Goal: Task Accomplishment & Management: Use online tool/utility

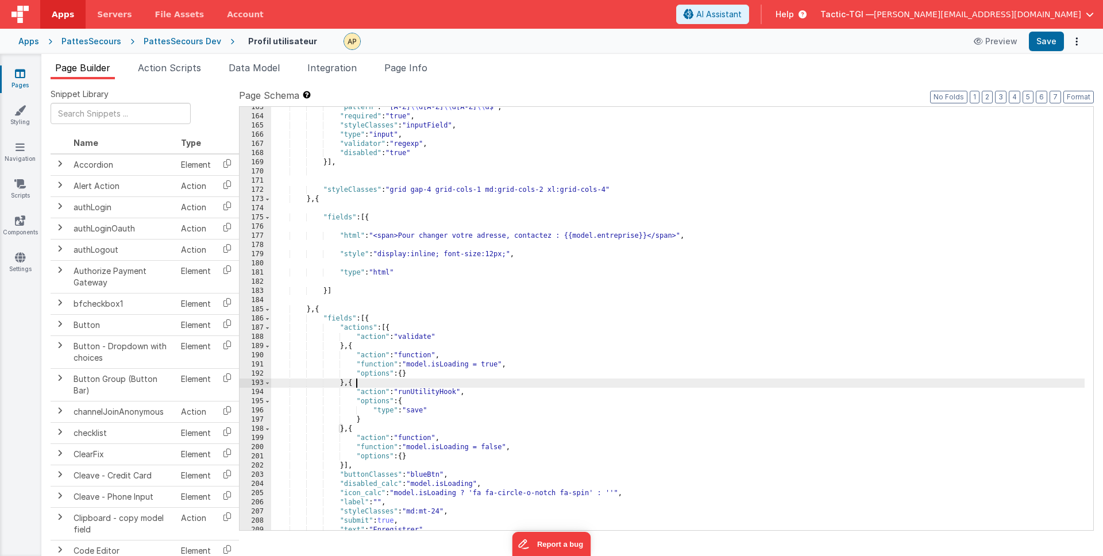
scroll to position [1548, 0]
click at [788, 45] on div at bounding box center [651, 41] width 614 height 17
click at [13, 77] on link "Pages" at bounding box center [19, 79] width 41 height 23
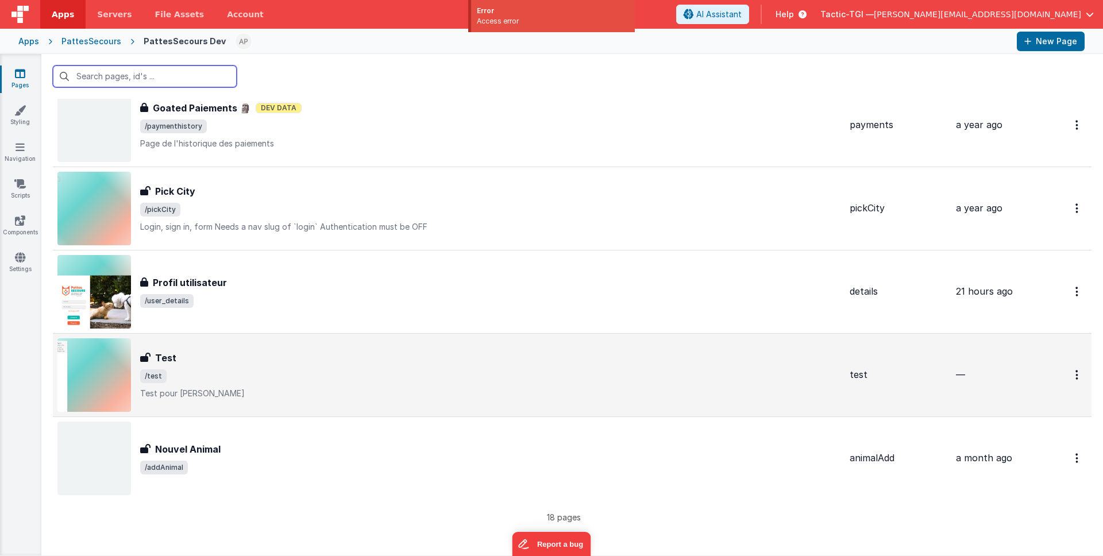
scroll to position [1102, 0]
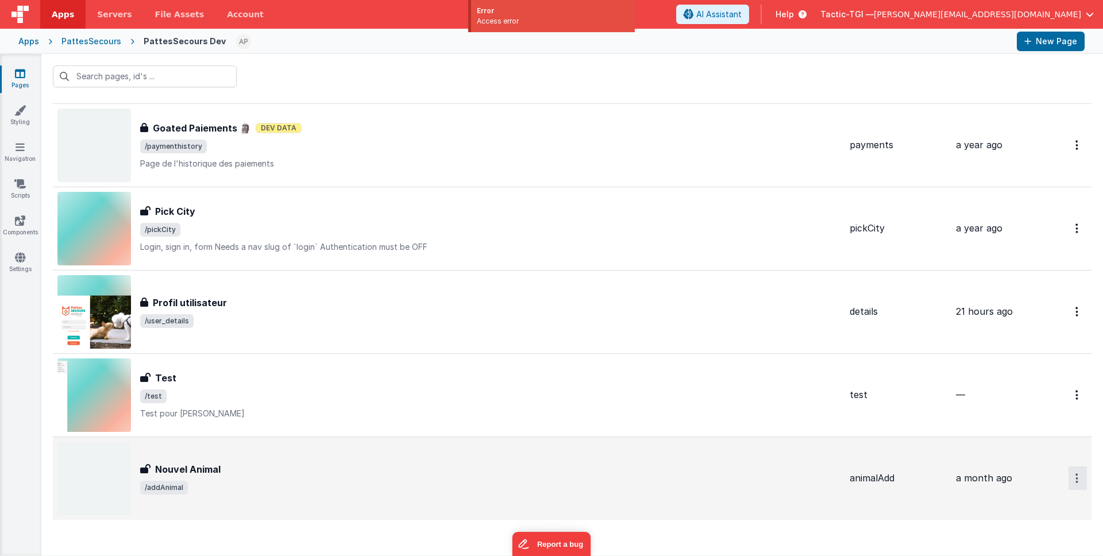
click at [1073, 476] on button "Options" at bounding box center [1077, 478] width 18 height 24
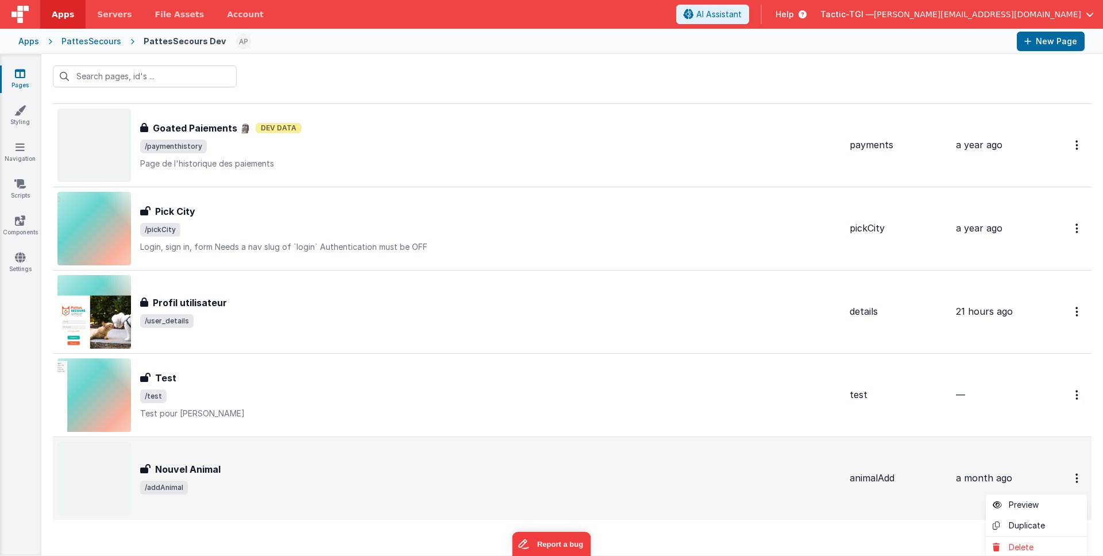
click at [730, 472] on button at bounding box center [551, 278] width 1103 height 556
click at [735, 474] on div "Nouvel Animal" at bounding box center [490, 469] width 700 height 14
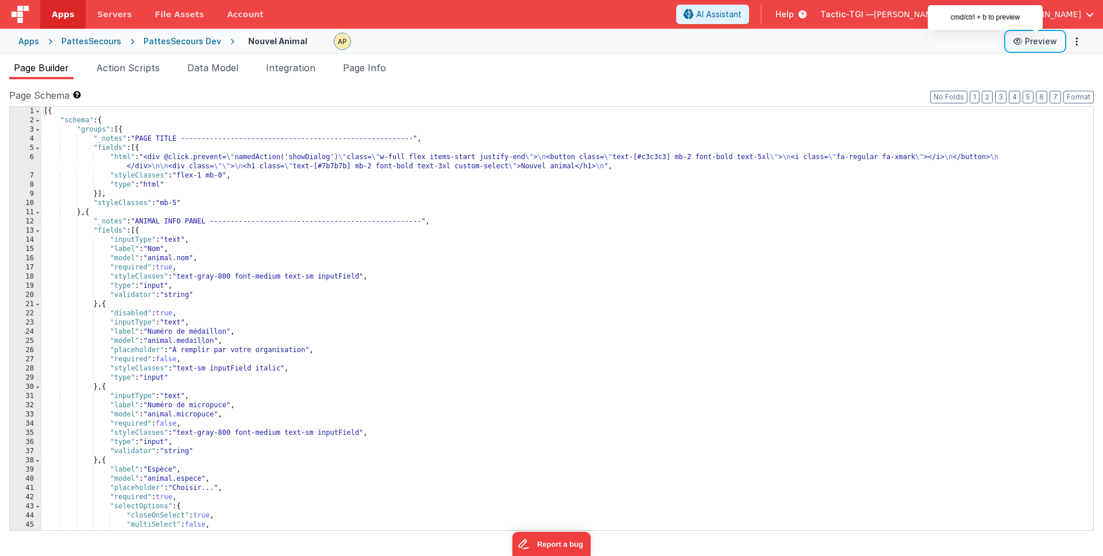
click at [1033, 44] on button "Preview" at bounding box center [1034, 41] width 57 height 18
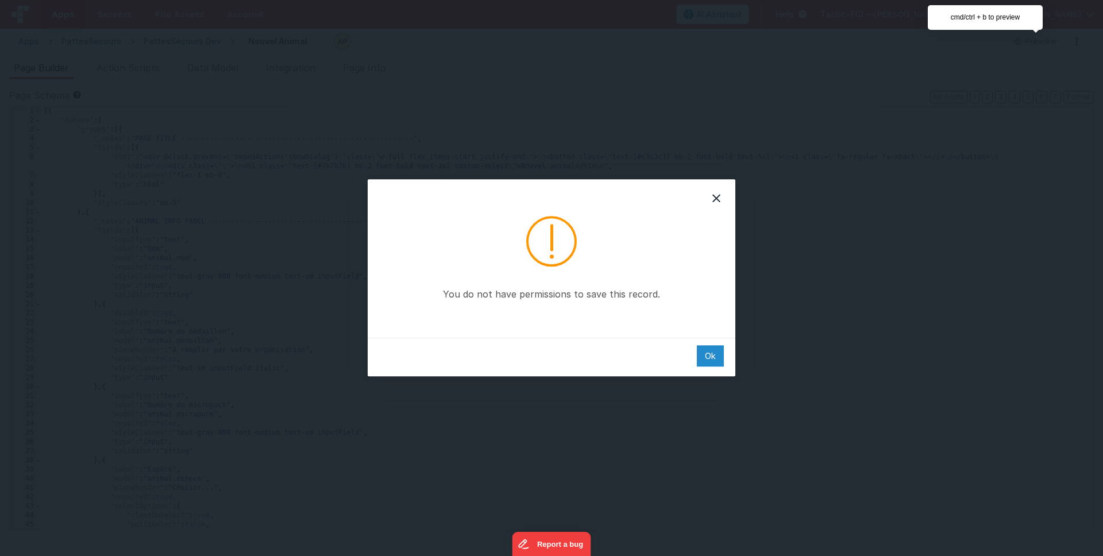
click at [714, 358] on div "Ok" at bounding box center [710, 355] width 27 height 21
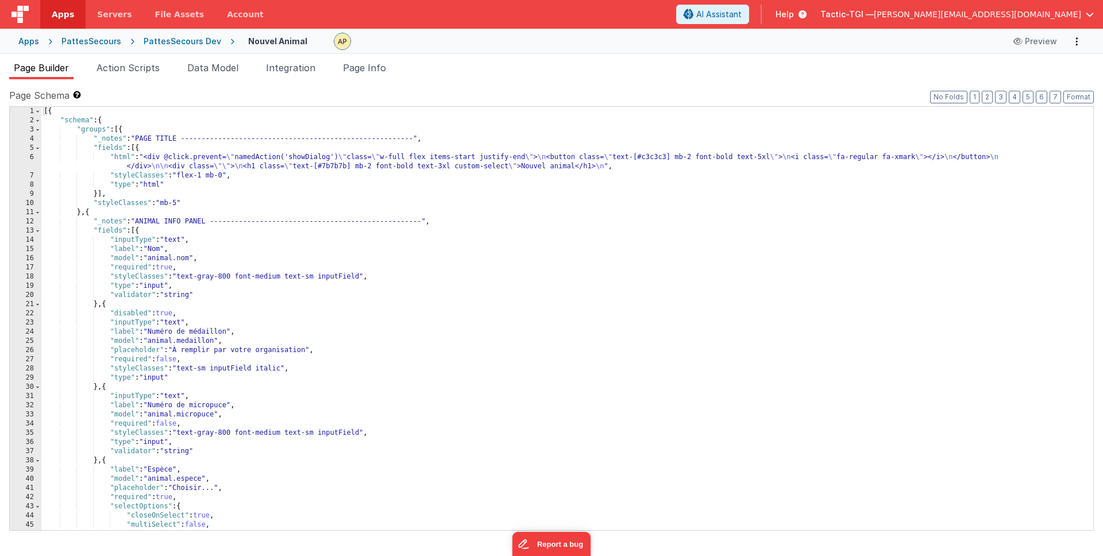
drag, startPoint x: 518, startPoint y: 71, endPoint x: 765, endPoint y: 30, distance: 250.4
click at [522, 71] on ul "Page Builder Action Scripts Data Model Integration Page Info" at bounding box center [551, 70] width 1103 height 18
click at [1032, 45] on button "Preview" at bounding box center [1034, 41] width 57 height 18
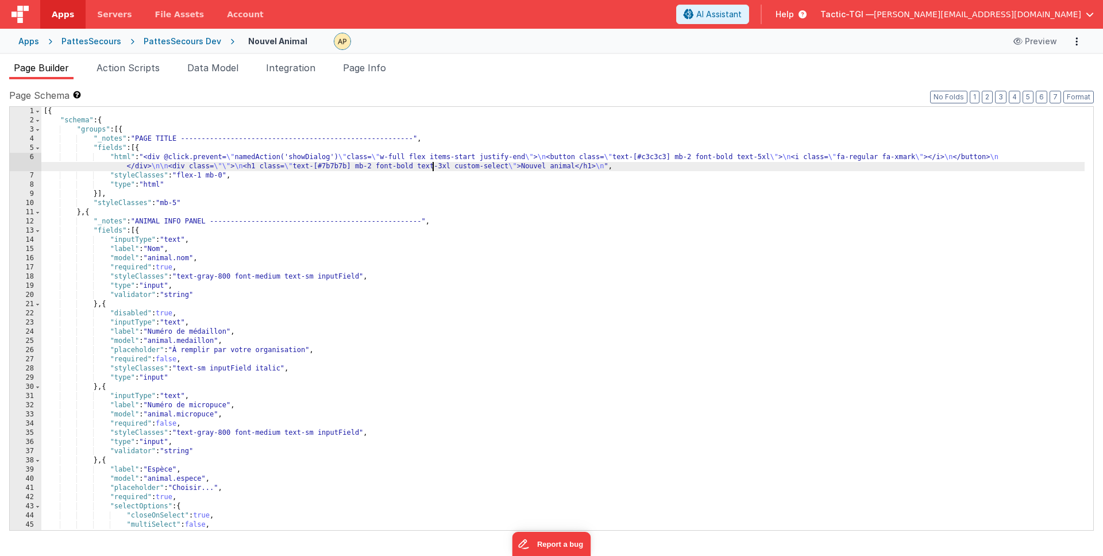
click at [431, 165] on div "[{ "schema" : { "groups" : [{ "_notes" : "PAGE TITLE --------------------------…" at bounding box center [562, 328] width 1043 height 442
click at [589, 161] on div "[{ "schema" : { "groups" : [{ "_notes" : "PAGE TITLE --------------------------…" at bounding box center [562, 328] width 1043 height 442
click at [590, 169] on div "[{ "schema" : { "groups" : [{ "_notes" : "PAGE TITLE --------------------------…" at bounding box center [562, 328] width 1043 height 442
click at [202, 71] on span "Data Model" at bounding box center [212, 67] width 51 height 11
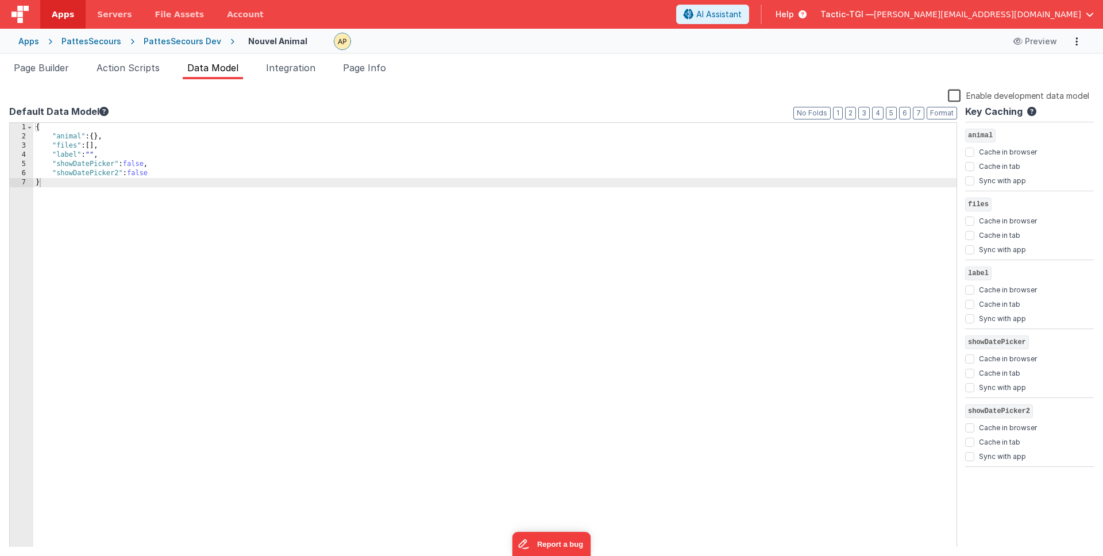
click at [101, 111] on icon at bounding box center [103, 111] width 9 height 9
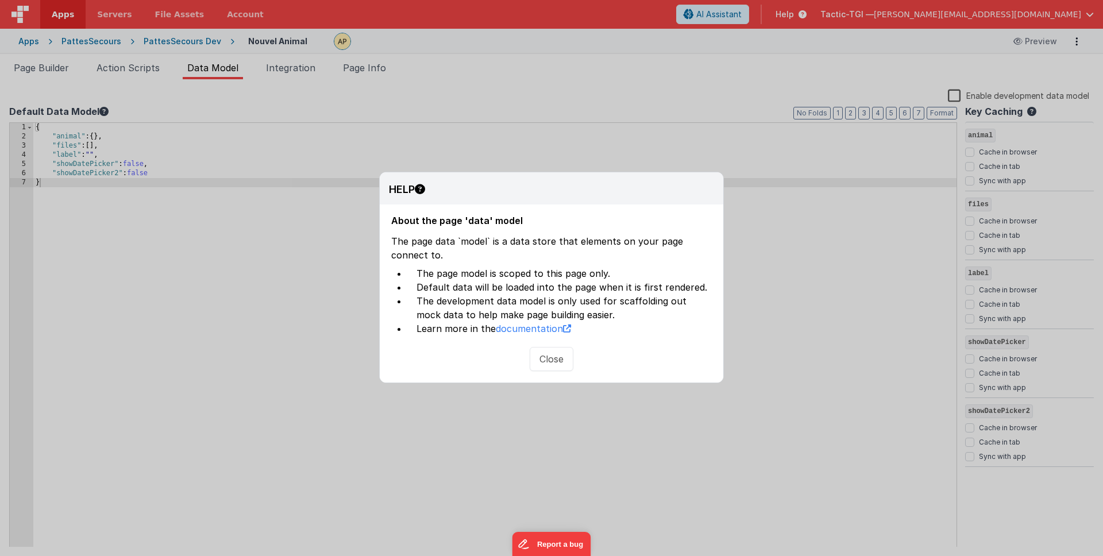
click at [561, 359] on button "Close" at bounding box center [552, 359] width 44 height 24
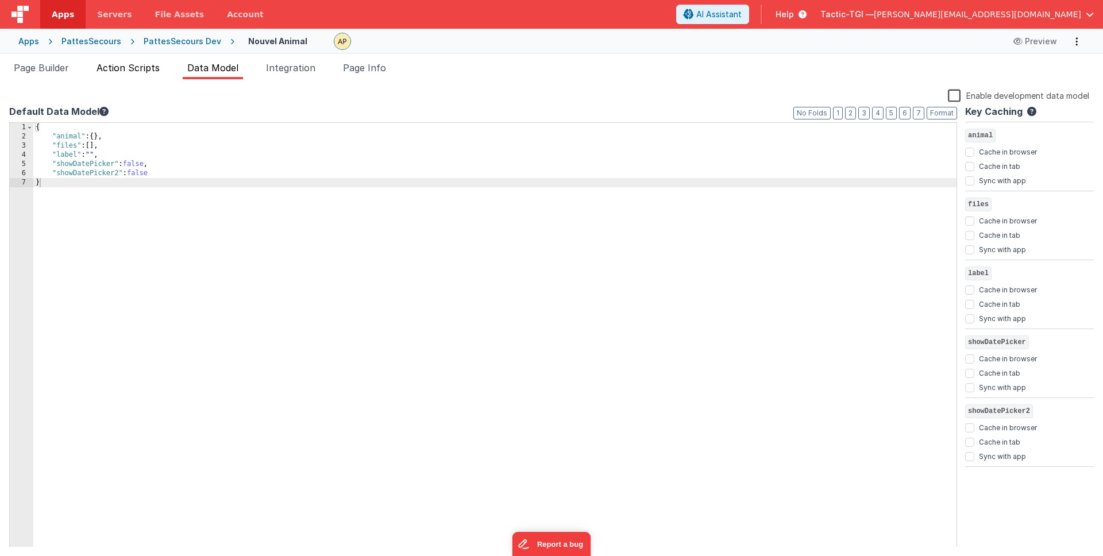
click at [155, 70] on span "Action Scripts" at bounding box center [128, 67] width 63 height 11
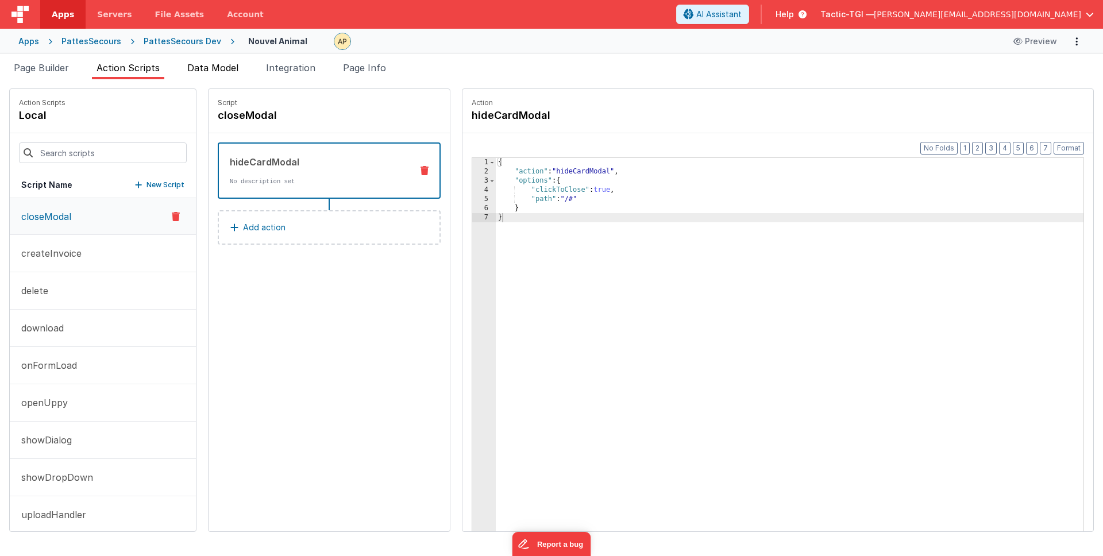
click at [233, 72] on span "Data Model" at bounding box center [212, 67] width 51 height 11
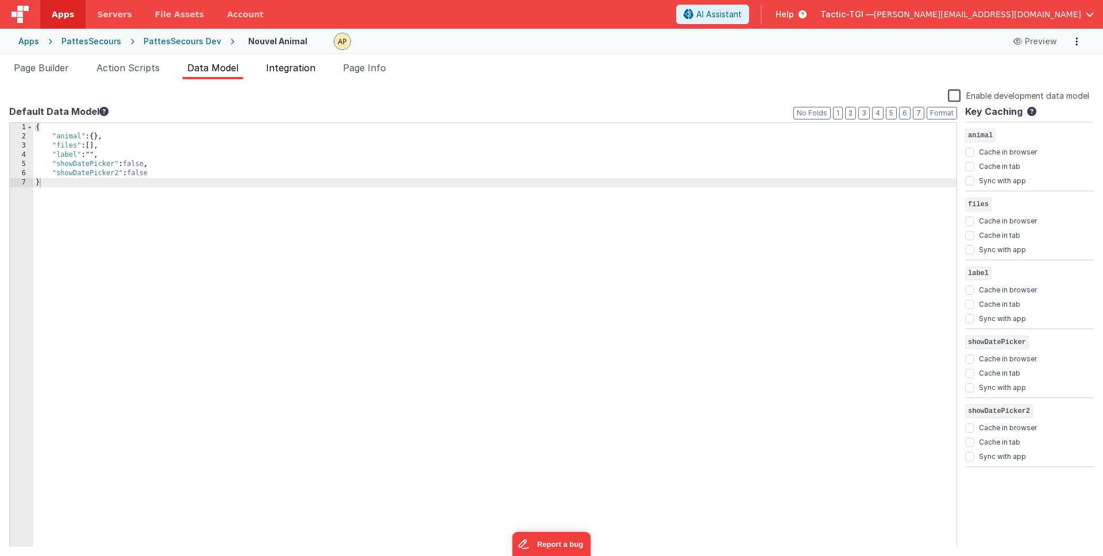
click at [309, 66] on span "Integration" at bounding box center [290, 67] width 49 height 11
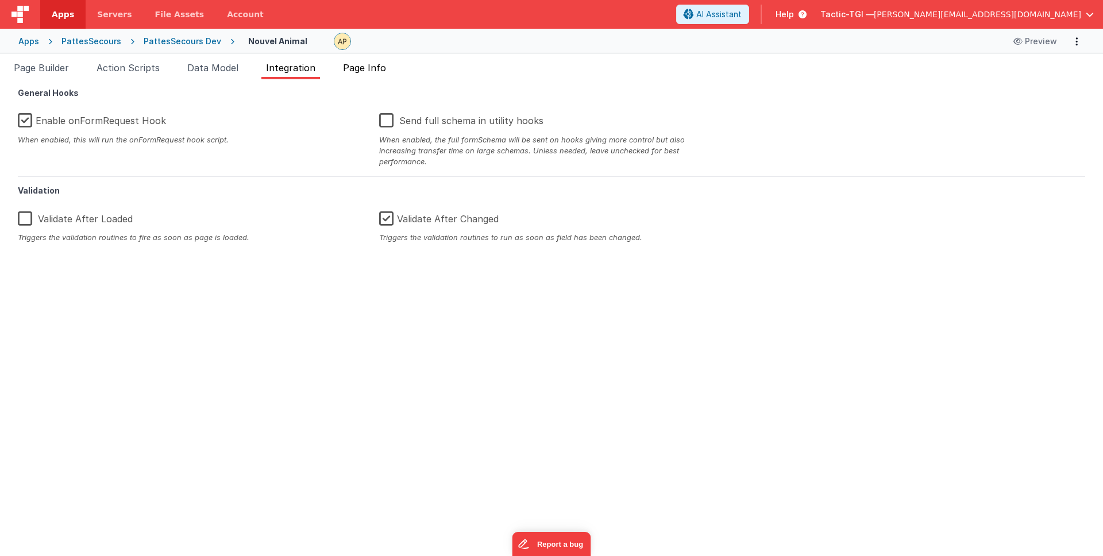
click at [378, 72] on span "Page Info" at bounding box center [364, 67] width 43 height 11
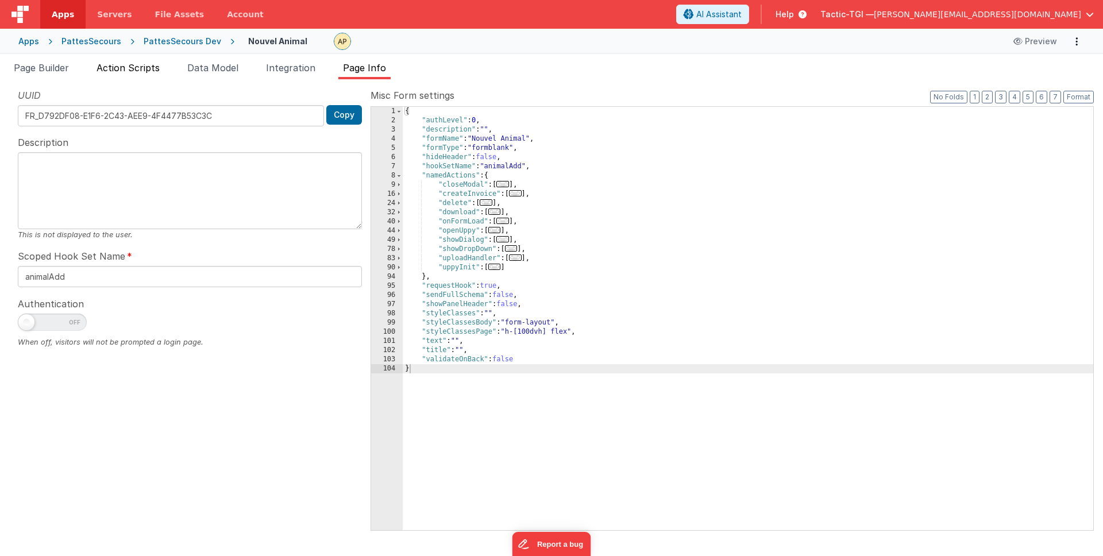
click at [134, 70] on span "Action Scripts" at bounding box center [128, 67] width 63 height 11
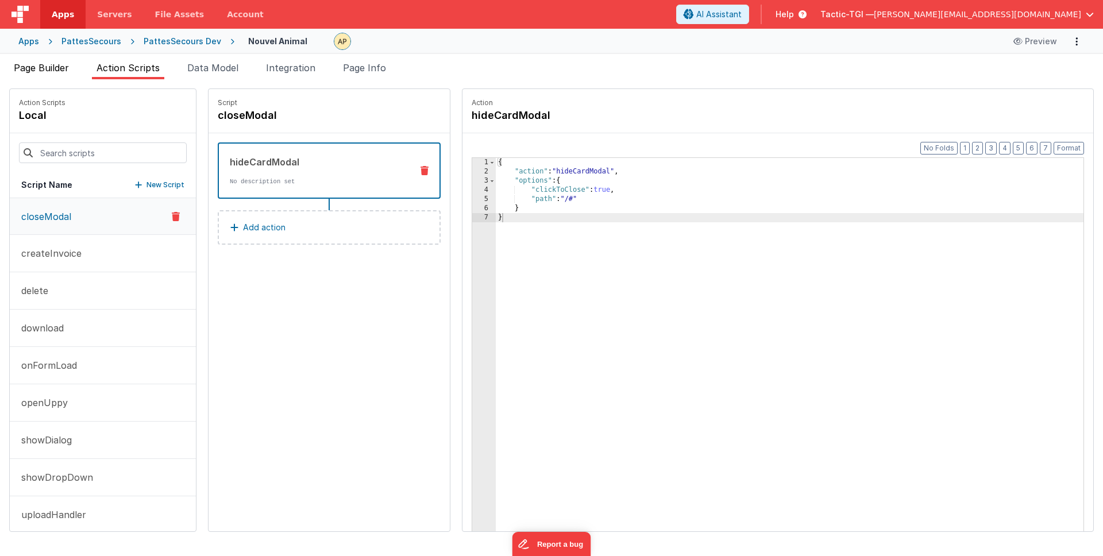
click at [68, 72] on span "Page Builder" at bounding box center [41, 67] width 55 height 11
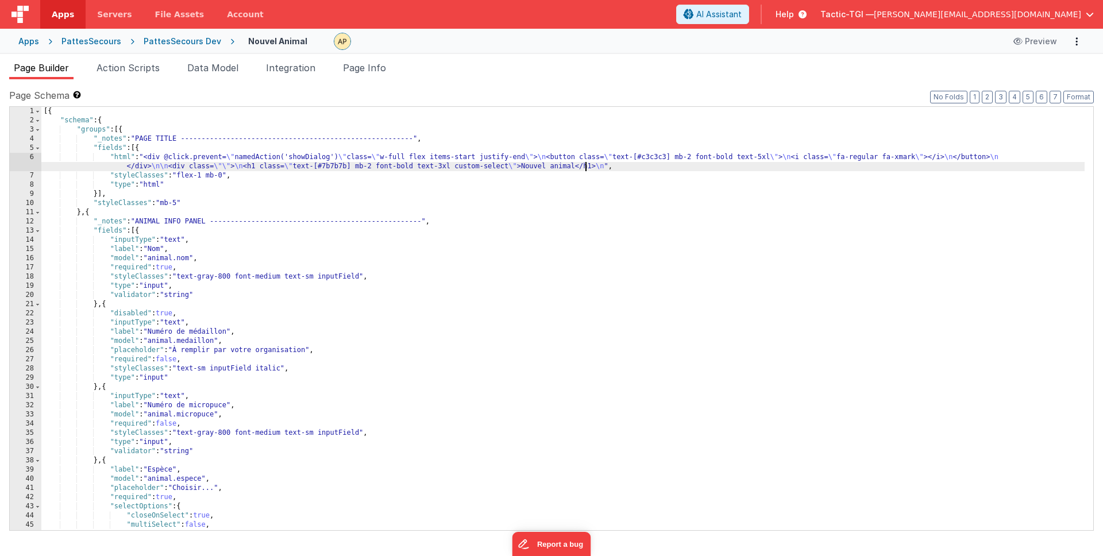
click at [587, 165] on div "[{ "schema" : { "groups" : [{ "_notes" : "PAGE TITLE --------------------------…" at bounding box center [562, 328] width 1043 height 442
click at [592, 169] on div "[{ "schema" : { "groups" : [{ "_notes" : "PAGE TITLE --------------------------…" at bounding box center [562, 328] width 1043 height 442
click at [593, 191] on div "[{ "schema" : { "groups" : [{ "_notes" : "PAGE TITLE --------------------------…" at bounding box center [562, 328] width 1043 height 442
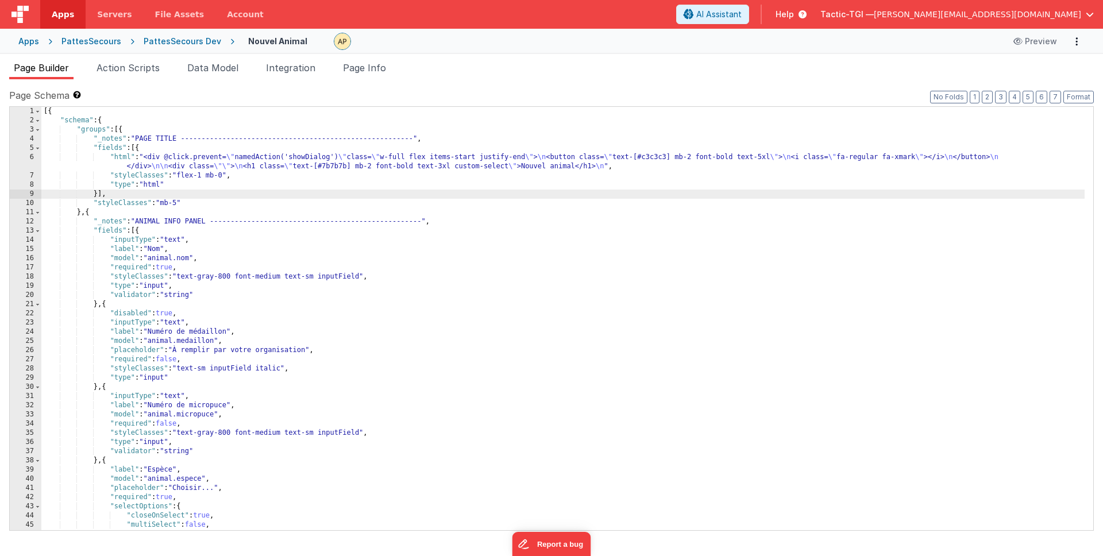
drag, startPoint x: 610, startPoint y: 167, endPoint x: 629, endPoint y: 179, distance: 22.5
click at [610, 167] on div "[{ "schema" : { "groups" : [{ "_notes" : "PAGE TITLE --------------------------…" at bounding box center [562, 328] width 1043 height 442
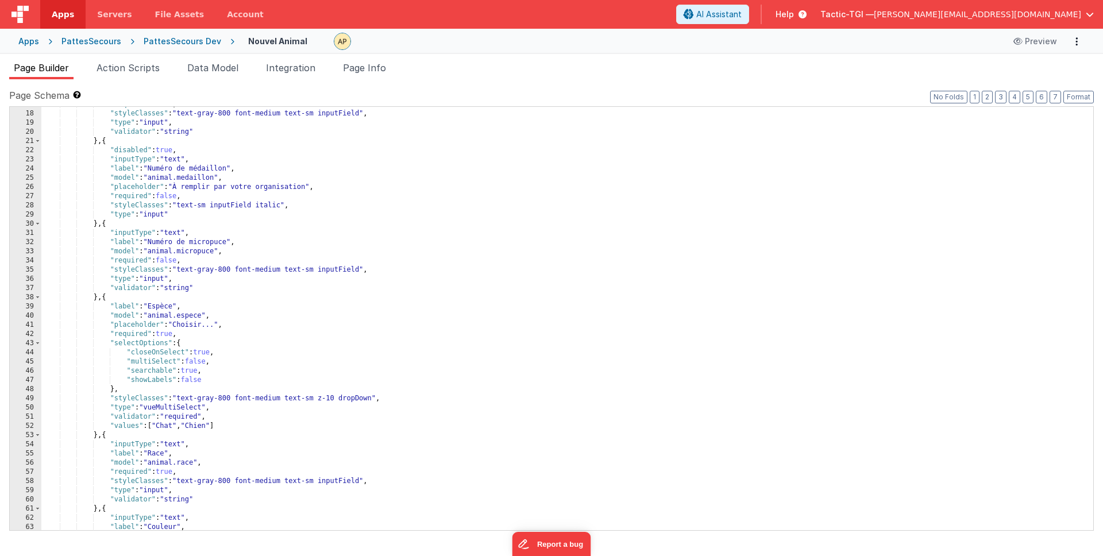
scroll to position [863, 0]
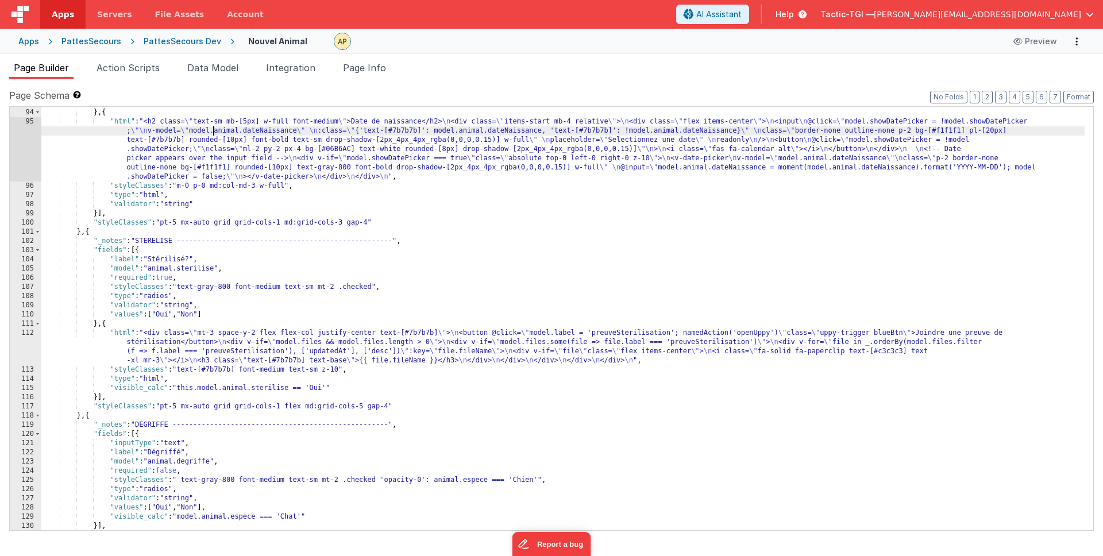
click at [213, 130] on div ""values" : [ "[DEMOGRAPHIC_DATA]" , "[DEMOGRAPHIC_DATA]" ] } , { "html" : "<h2 …" at bounding box center [562, 320] width 1043 height 442
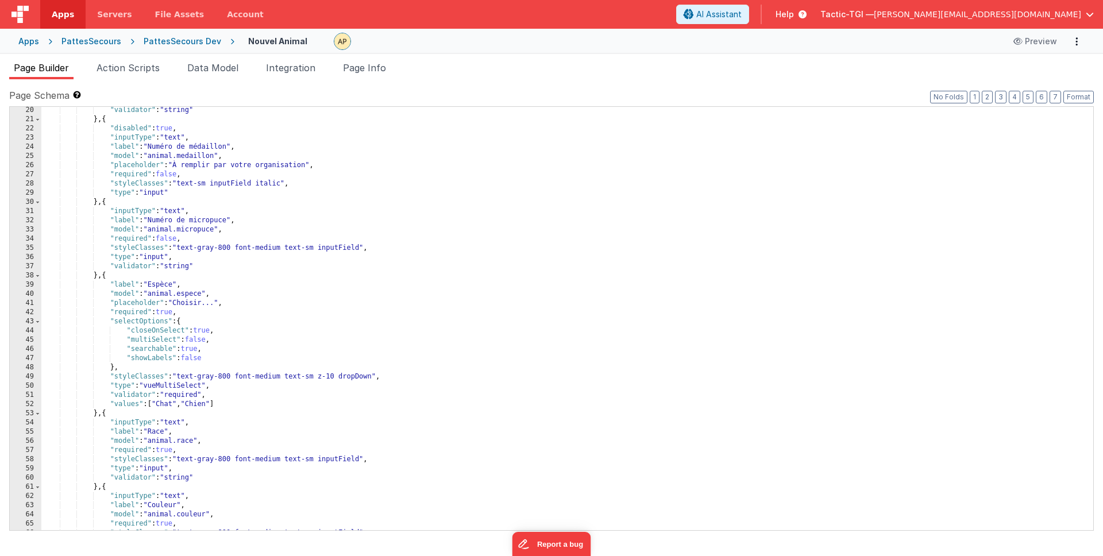
scroll to position [185, 0]
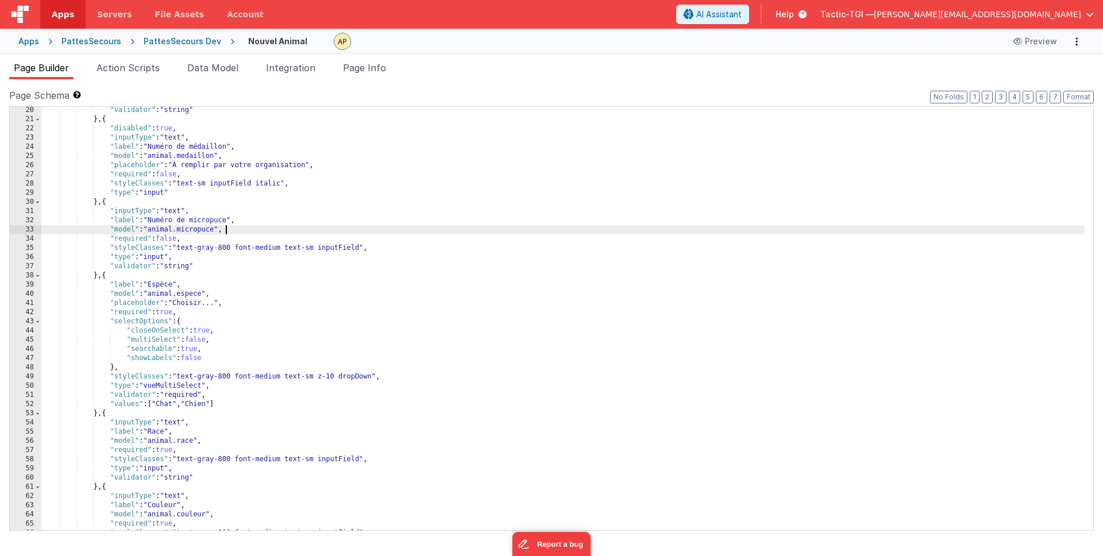
click at [397, 229] on div ""validator" : "string" } , { "disabled" : true , "inputType" : "text" , "label"…" at bounding box center [562, 327] width 1043 height 442
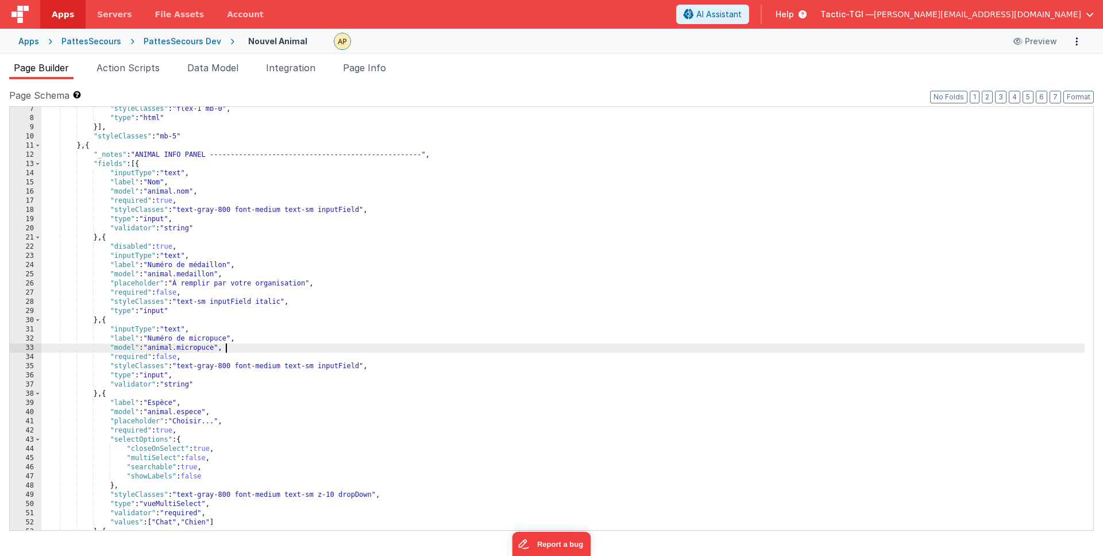
scroll to position [40, 0]
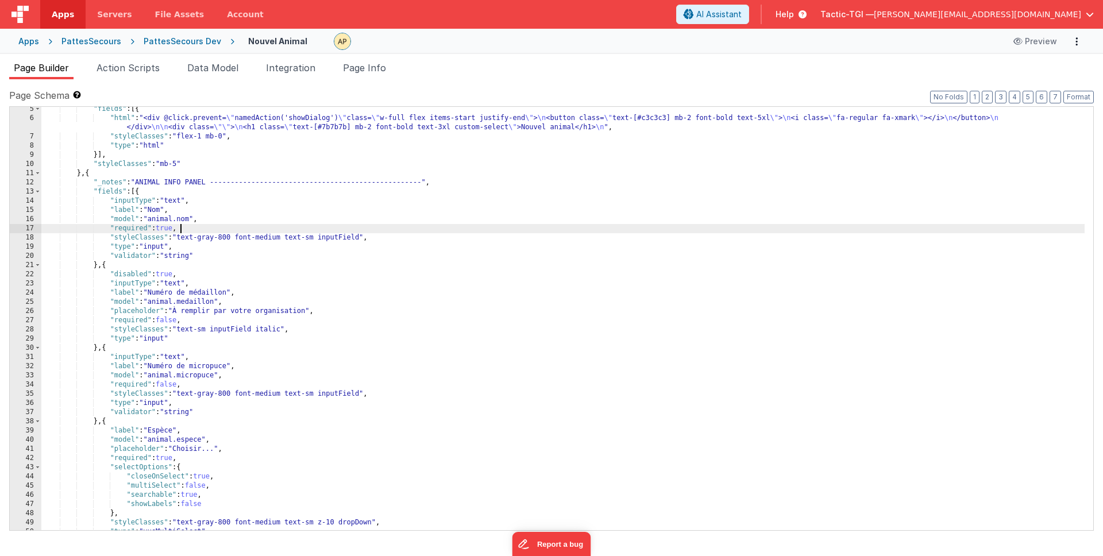
click at [397, 229] on div ""fields" : [{ "html" : "<div @click.prevent= \" namedAction('showDialog') \" cl…" at bounding box center [562, 326] width 1043 height 442
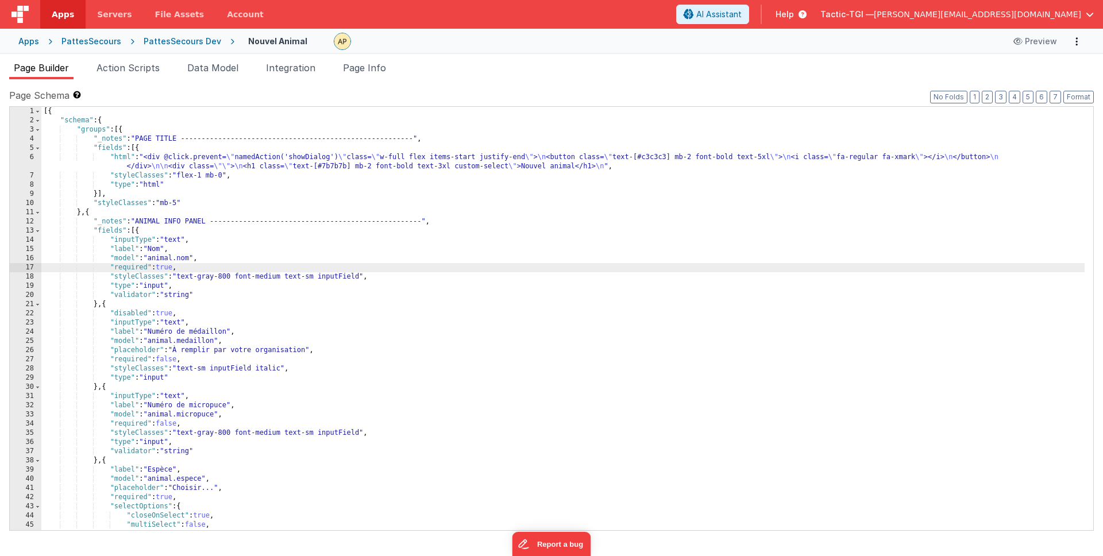
click at [400, 177] on div "[{ "schema" : { "groups" : [{ "_notes" : "PAGE TITLE --------------------------…" at bounding box center [562, 328] width 1043 height 442
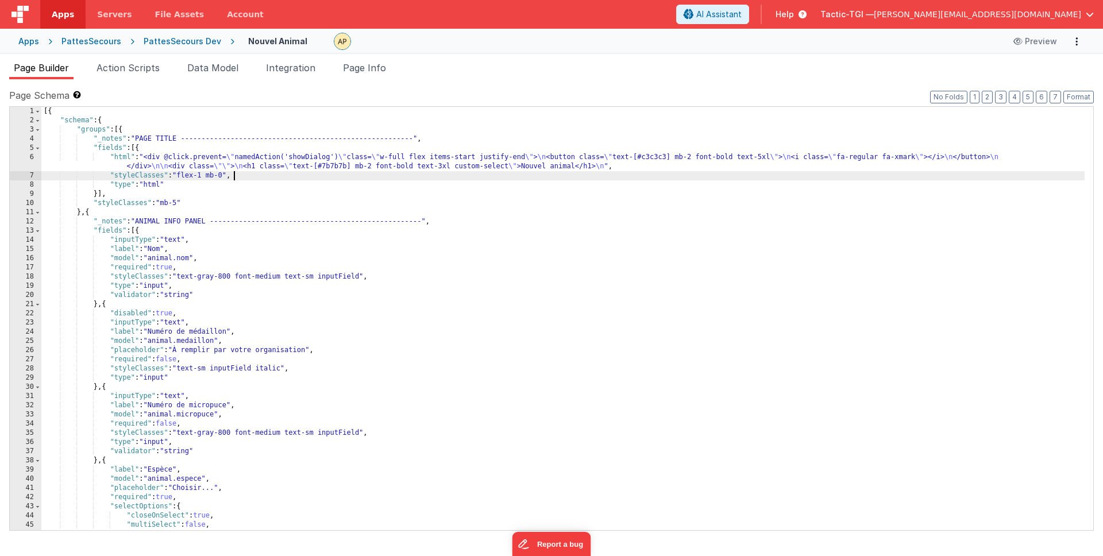
click at [592, 167] on div "[{ "schema" : { "groups" : [{ "_notes" : "PAGE TITLE --------------------------…" at bounding box center [562, 328] width 1043 height 442
drag, startPoint x: 624, startPoint y: 168, endPoint x: 603, endPoint y: 166, distance: 21.9
click at [603, 166] on div "[{ "schema" : { "groups" : [{ "_notes" : "PAGE TITLE --------------------------…" at bounding box center [562, 328] width 1043 height 442
click at [986, 56] on div "Page Builder Action Scripts Data Model Integration Page Info Page Schema Shortc…" at bounding box center [551, 305] width 1103 height 502
drag, startPoint x: 875, startPoint y: 101, endPoint x: 856, endPoint y: 162, distance: 64.2
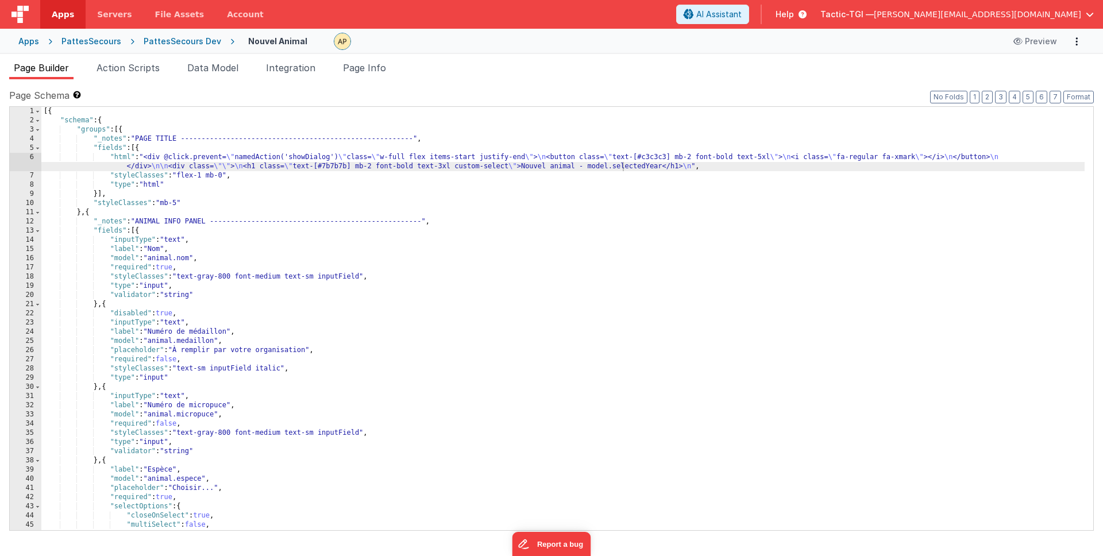
click at [875, 111] on div "Page Schema Shortcuts: Find: command-f Fold: command-option-L Unfold: command-o…" at bounding box center [551, 308] width 1085 height 441
click at [856, 162] on div "[{ "schema" : { "groups" : [{ "_notes" : "PAGE TITLE --------------------------…" at bounding box center [562, 328] width 1043 height 442
